Goal: Task Accomplishment & Management: Complete application form

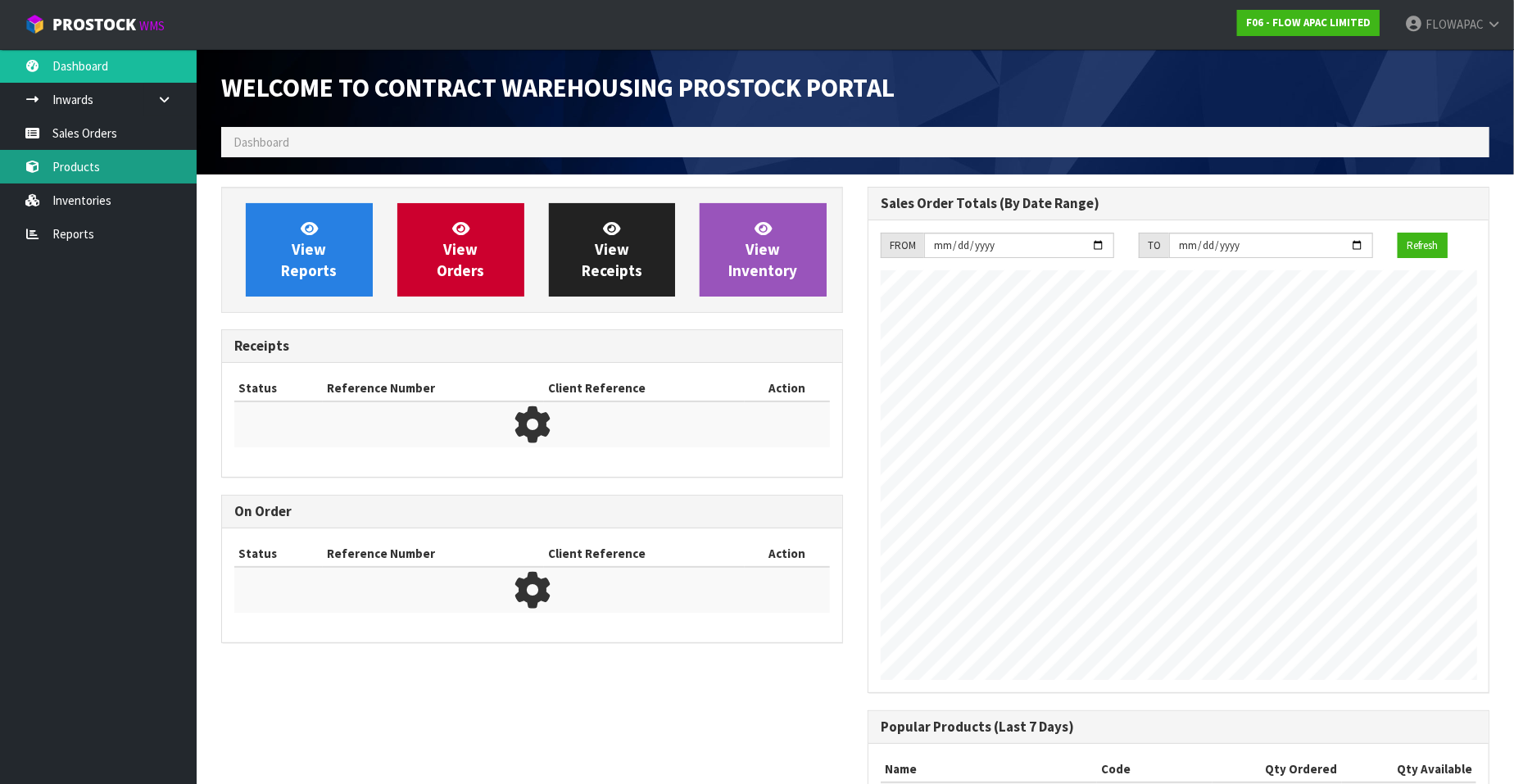
scroll to position [905, 646]
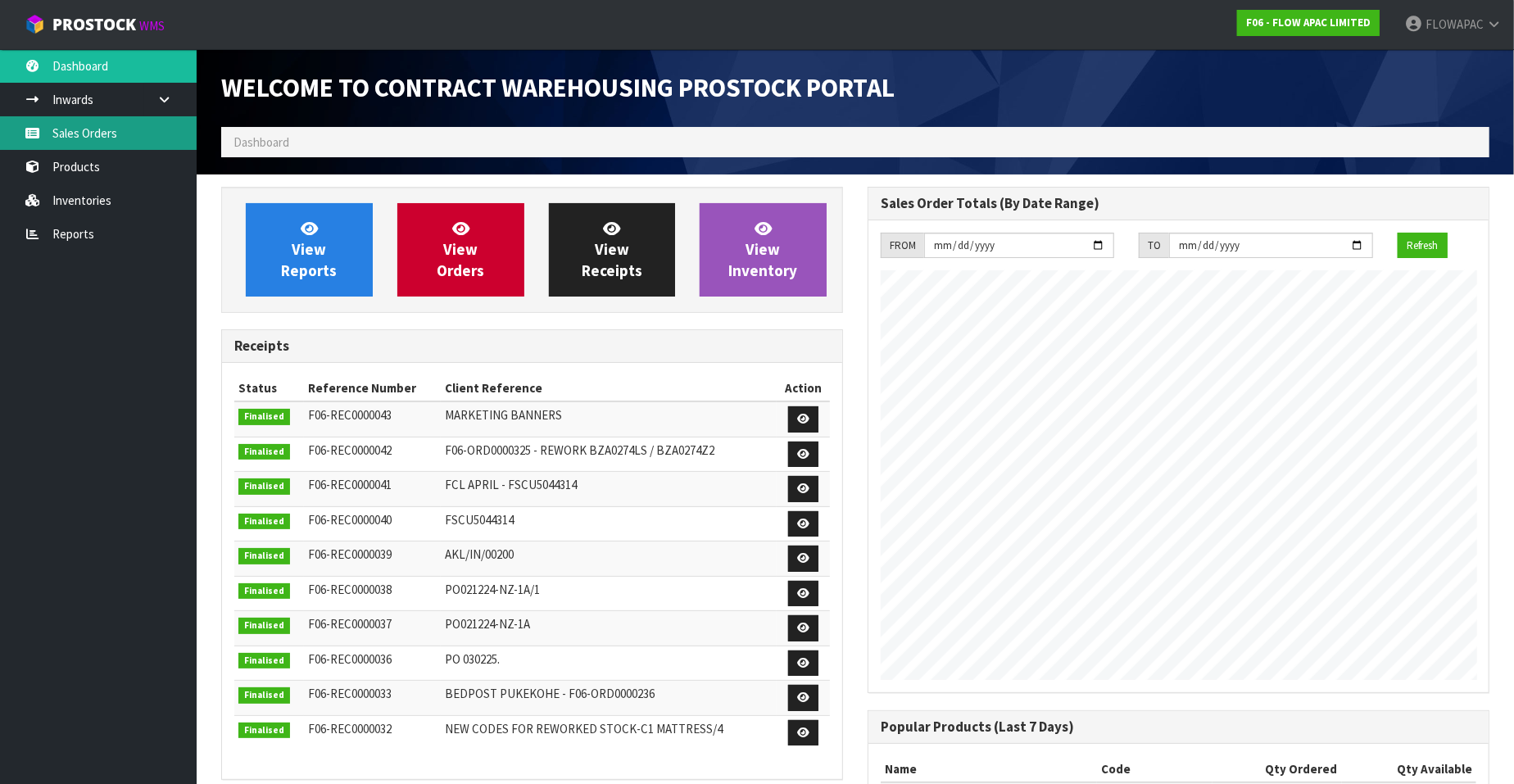
click at [102, 139] on link "Sales Orders" at bounding box center [98, 133] width 196 height 34
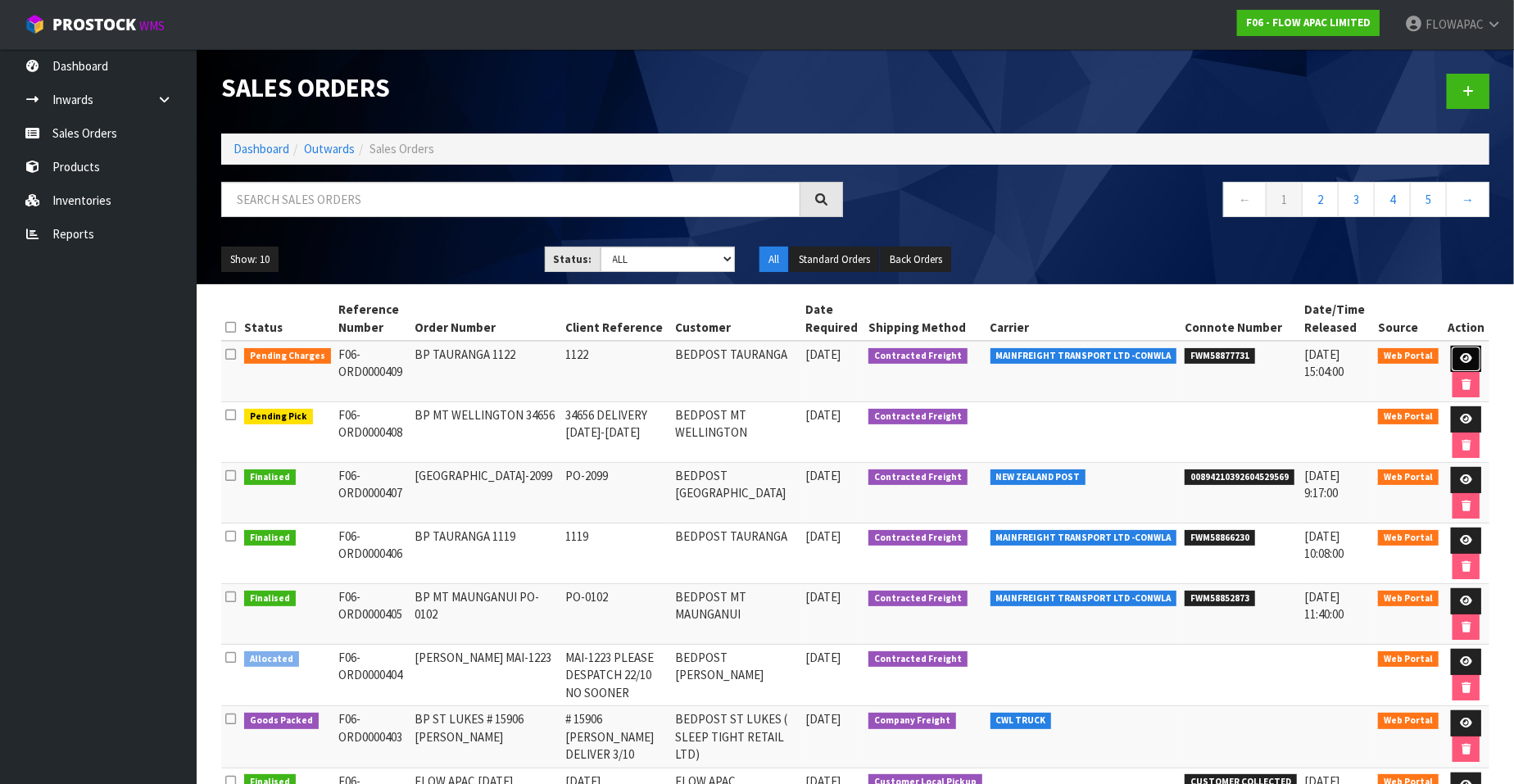
click at [1467, 357] on icon at bounding box center [1465, 358] width 12 height 11
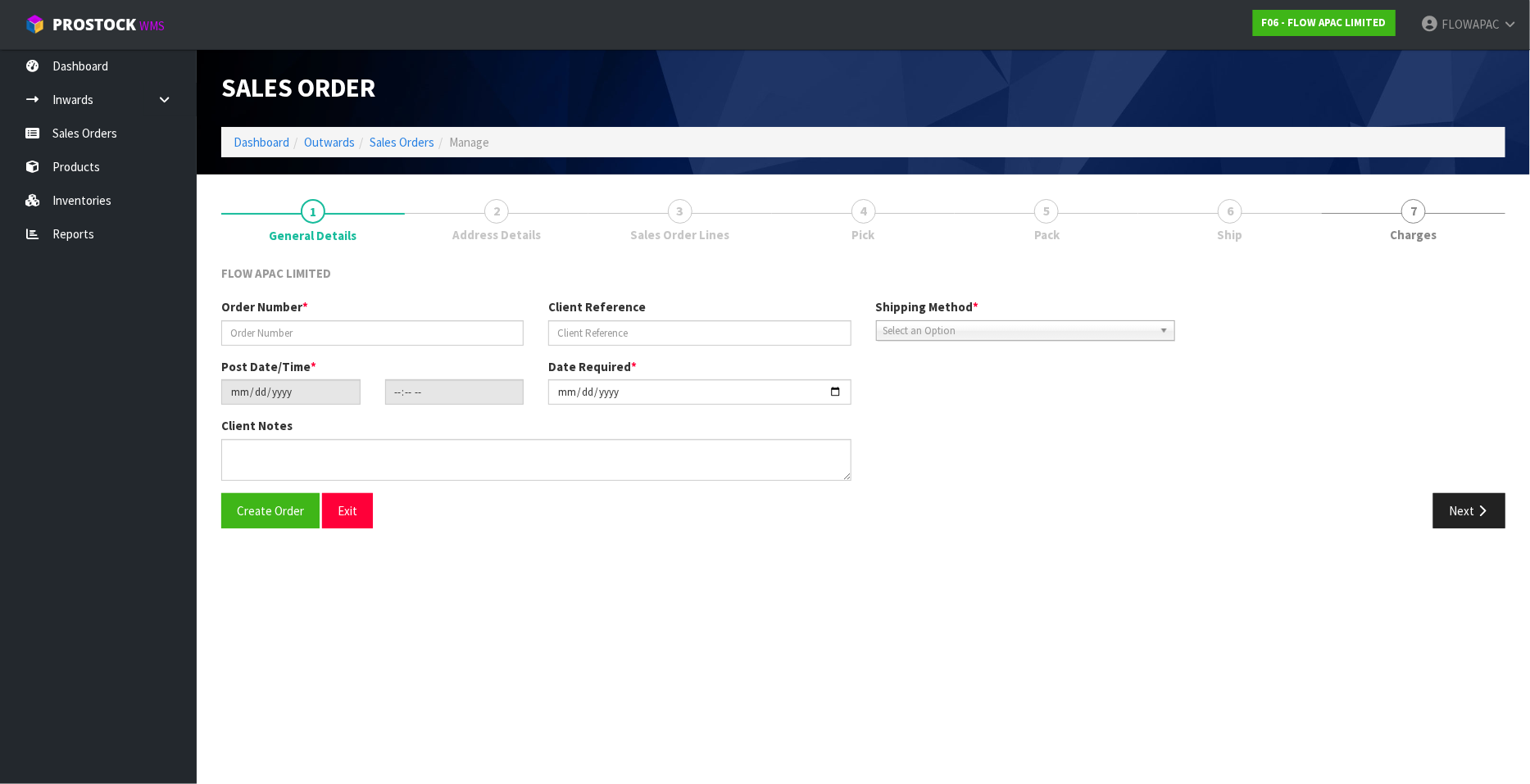
type input "BP TAURANGA 1122"
type input "1122"
type input "[DATE]"
type input "22:11:00.000"
type input "[DATE]"
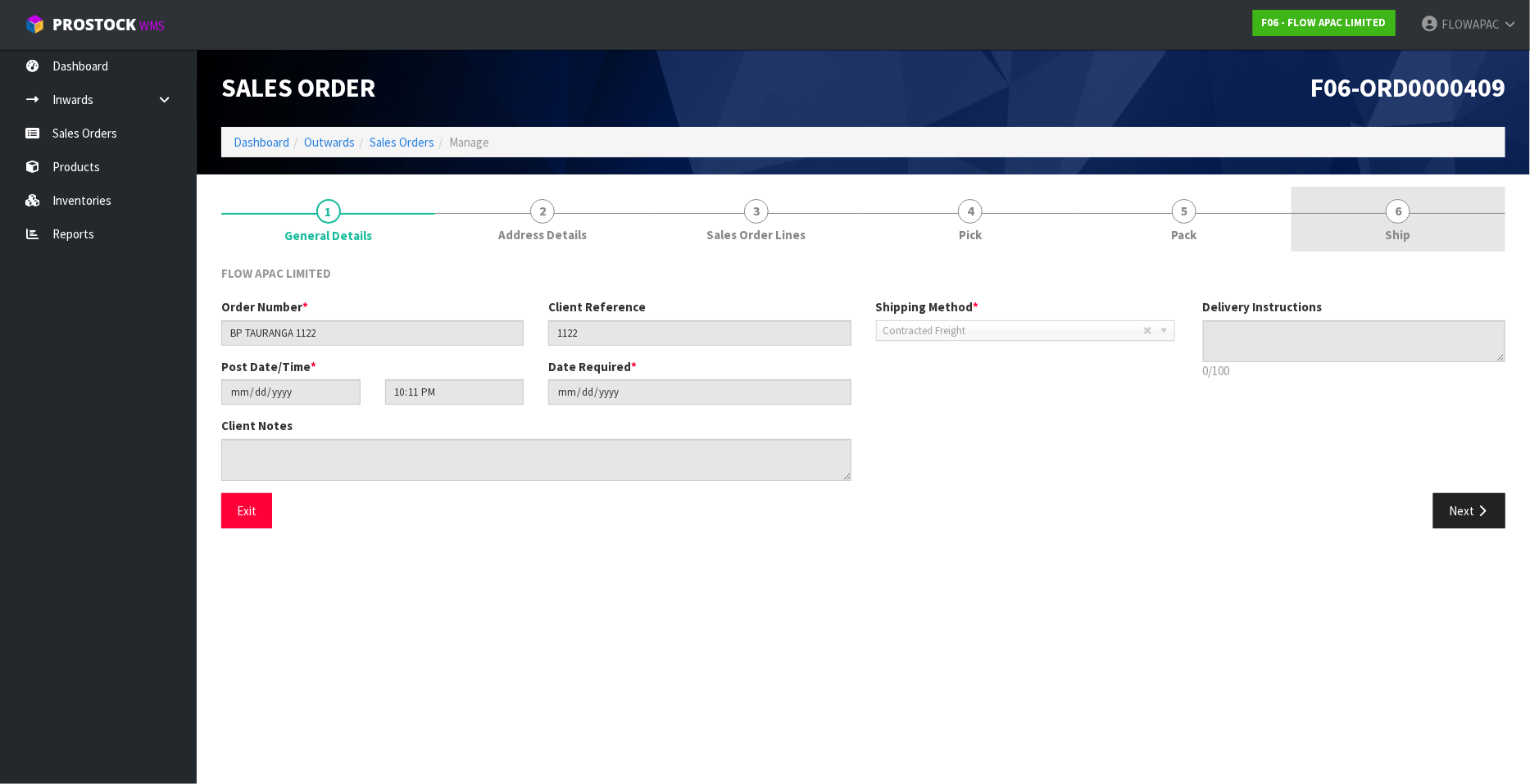
click at [1405, 214] on span "6" at bounding box center [1397, 211] width 25 height 25
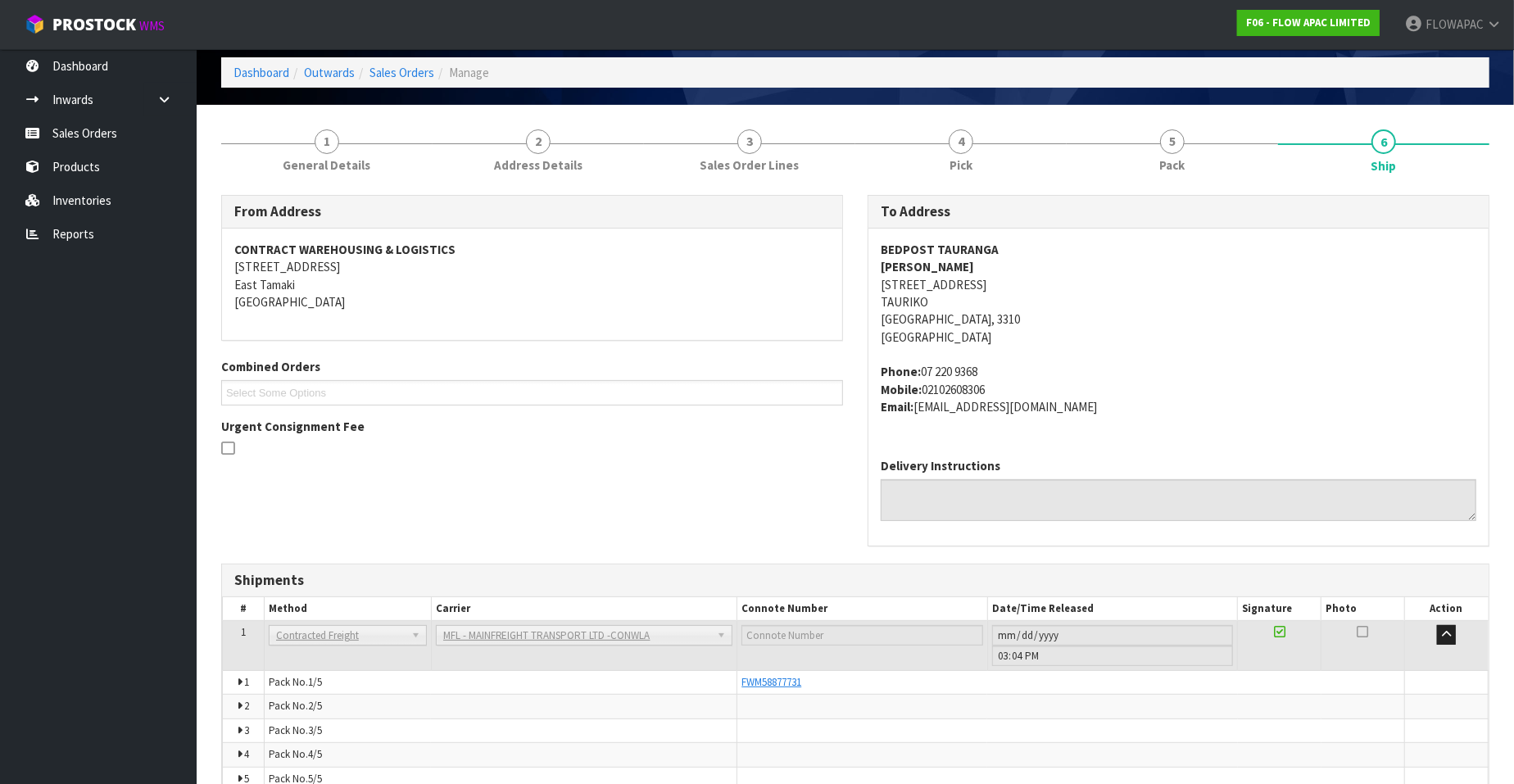
scroll to position [101, 0]
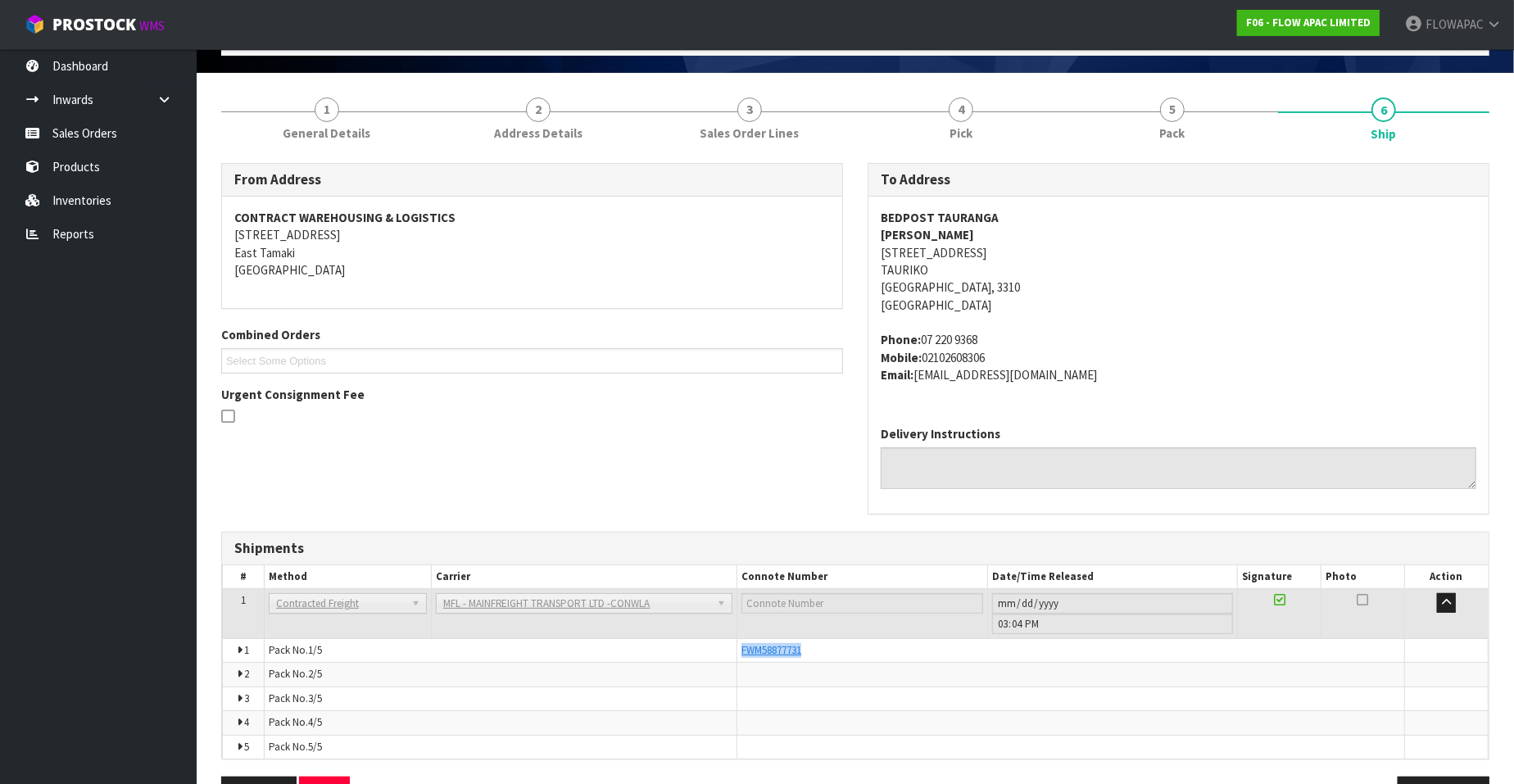
drag, startPoint x: 807, startPoint y: 648, endPoint x: 740, endPoint y: 652, distance: 67.1
click at [740, 652] on td "FWM58877731" at bounding box center [1071, 650] width 667 height 24
copy span "FWM58877731"
